Goal: Browse casually

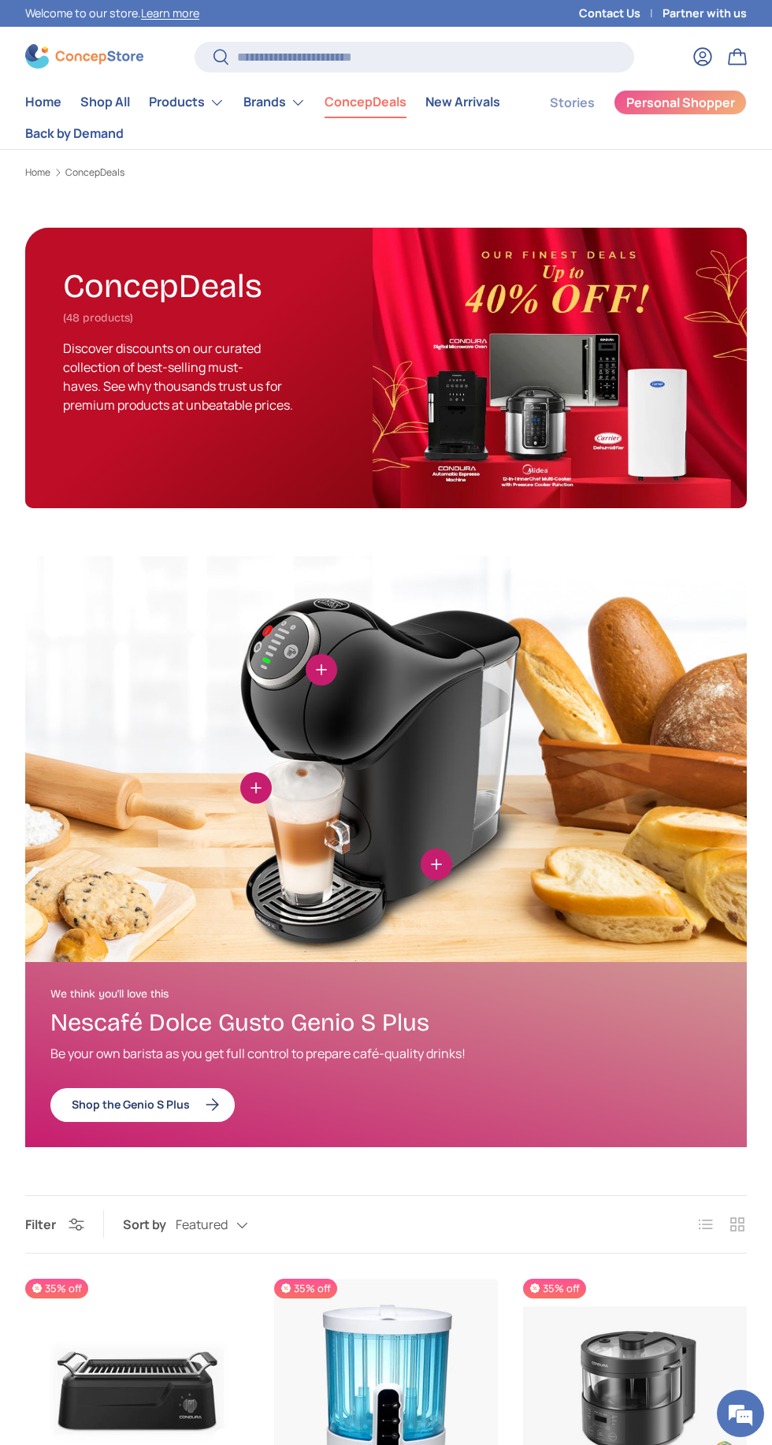
click at [729, 13] on link "Partner with us" at bounding box center [704, 13] width 84 height 17
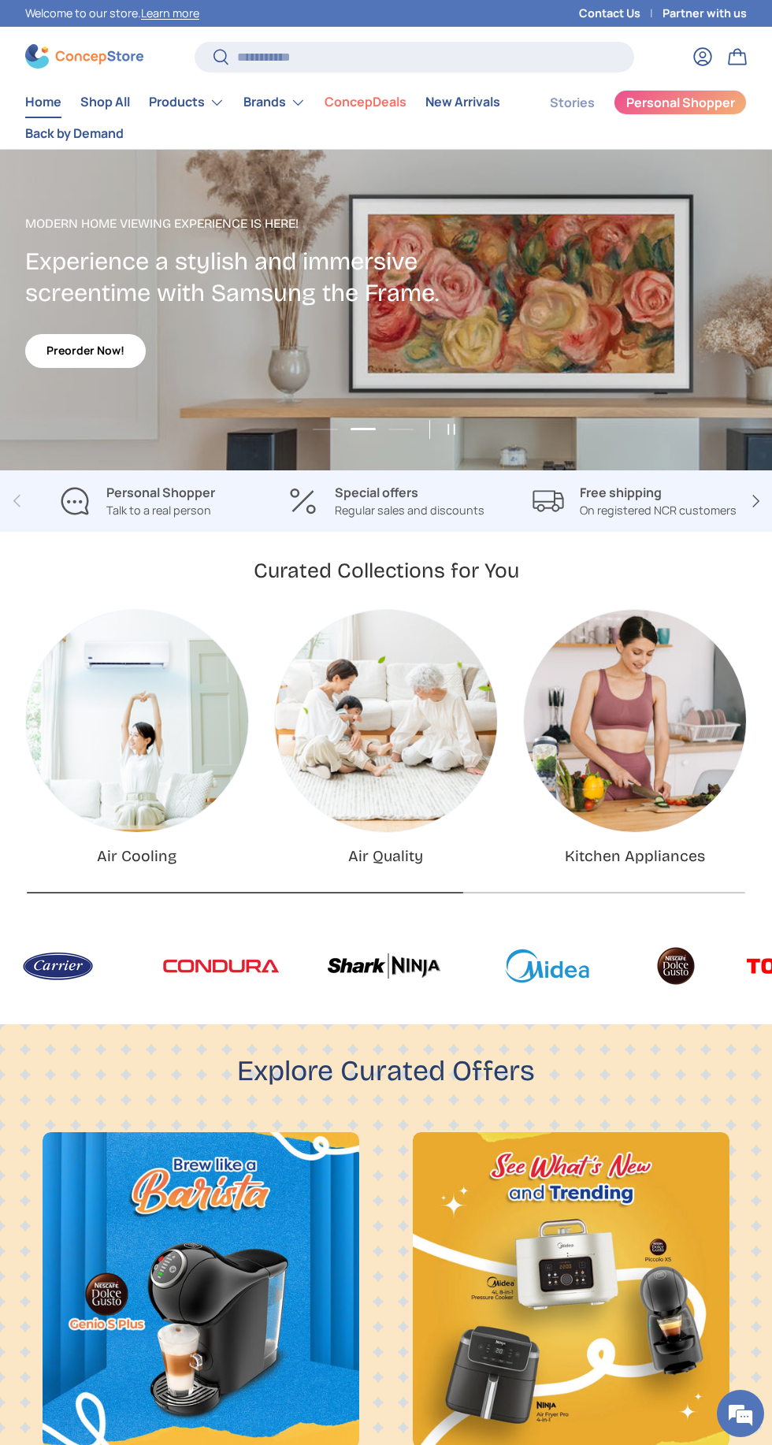
scroll to position [3292, 5498]
